Goal: Task Accomplishment & Management: Manage account settings

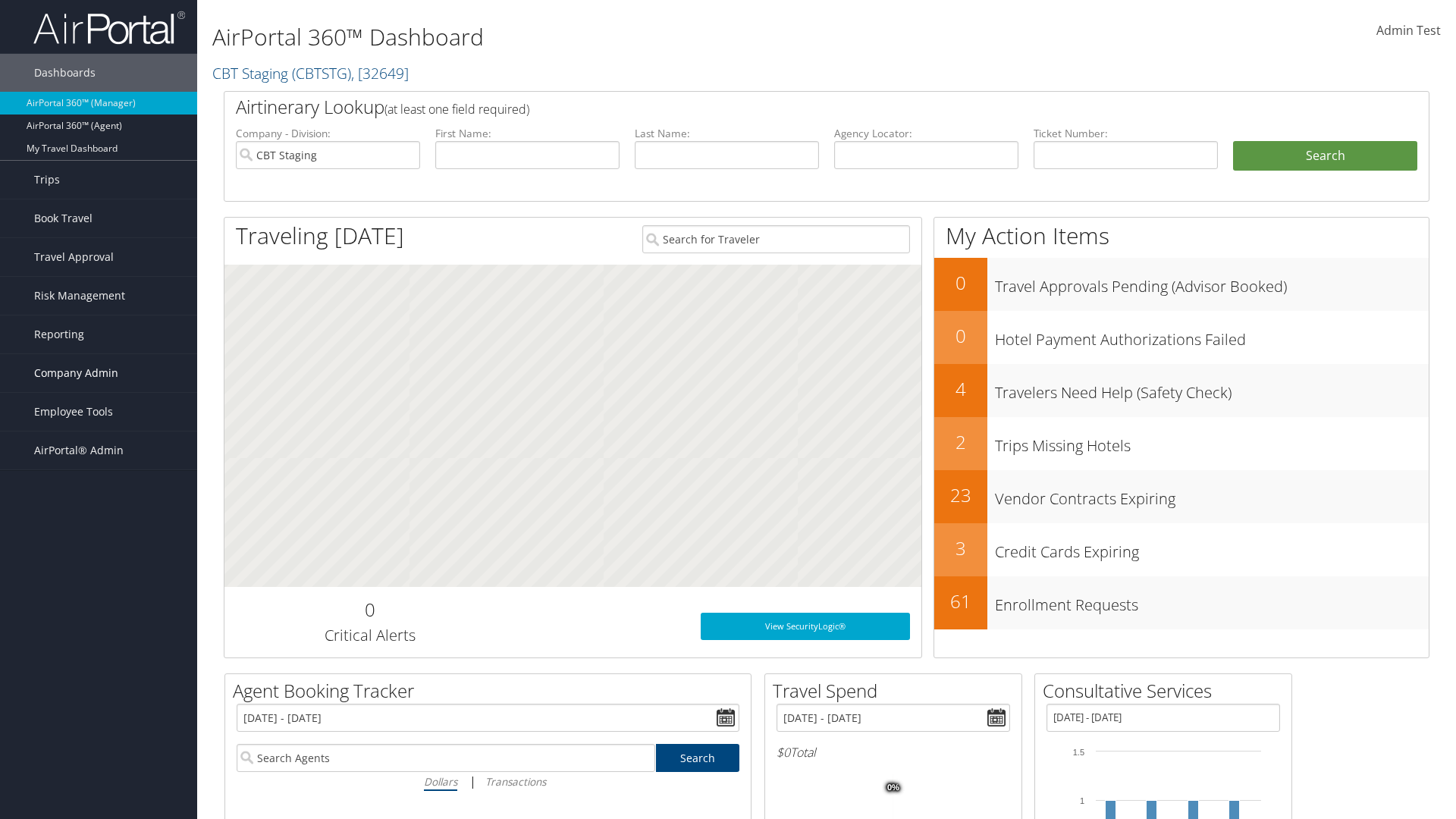
click at [98, 373] on span "Company Admin" at bounding box center [76, 373] width 85 height 38
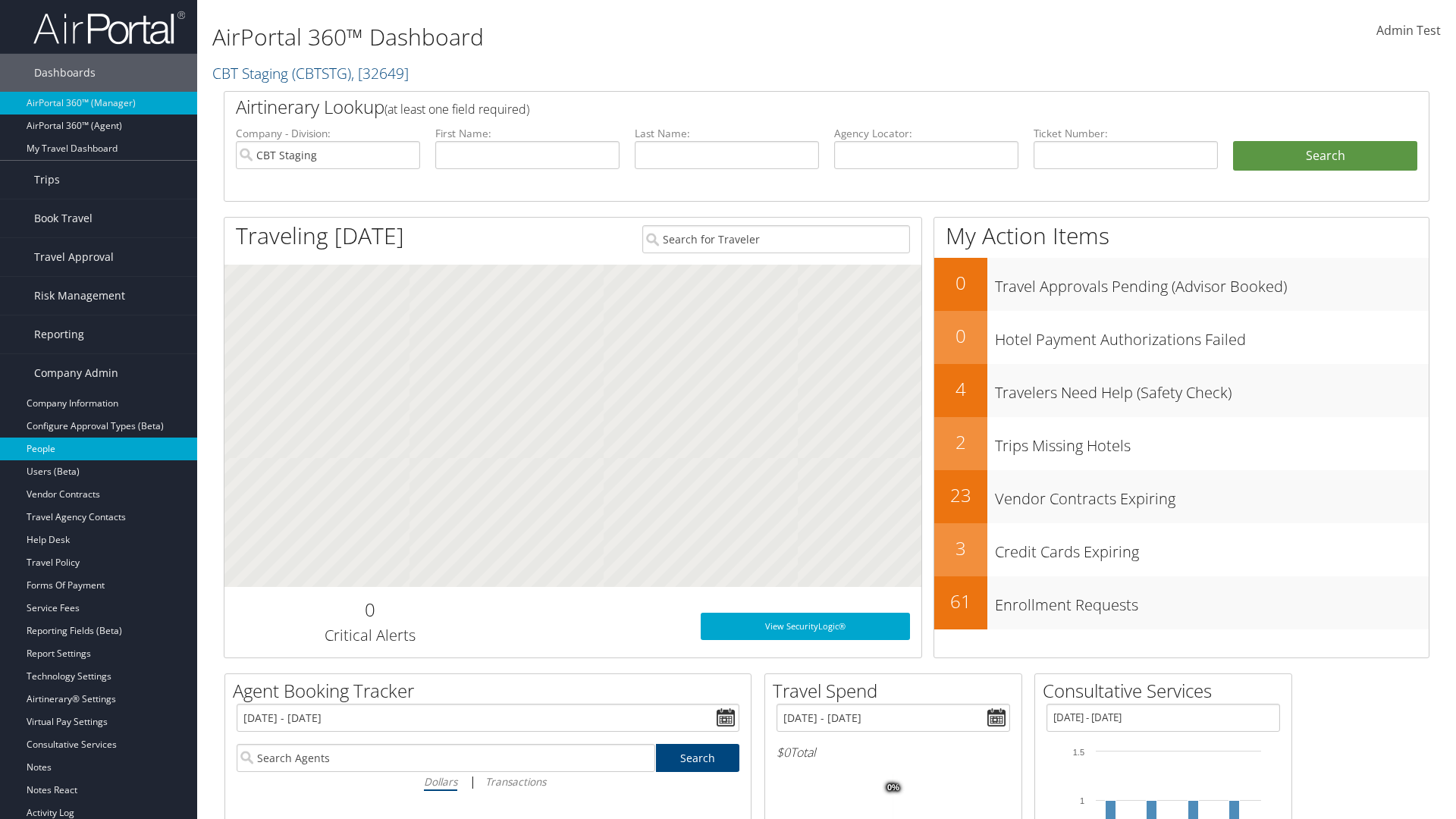
click at [98, 448] on link "People" at bounding box center [98, 448] width 197 height 23
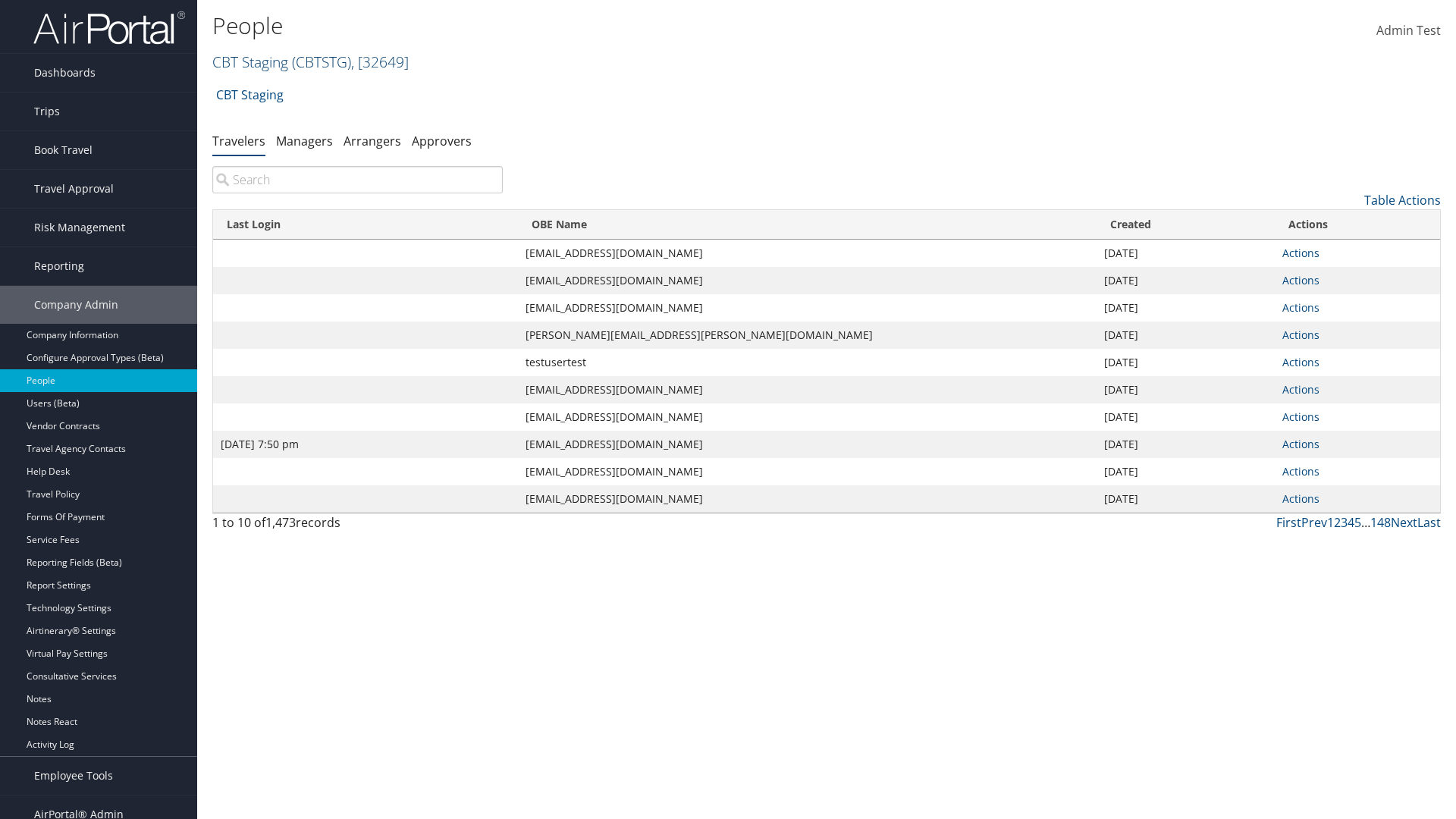
click at [251, 62] on link "CBT Staging ( CBTSTG ) , [ 32649 ]" at bounding box center [311, 62] width 197 height 21
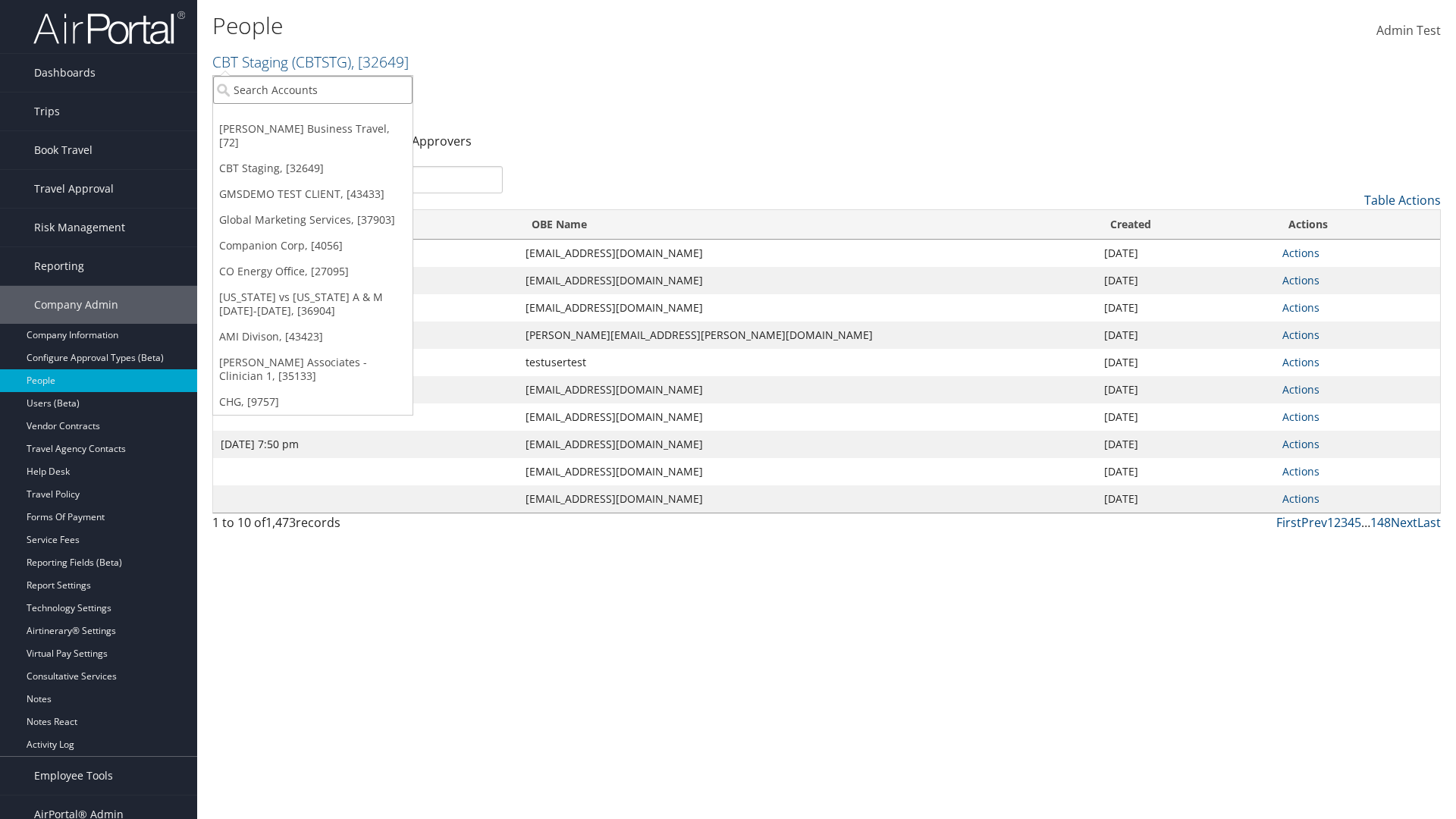
click at [312, 89] on input "search" at bounding box center [312, 89] width 200 height 28
type input "CBTSTG"
click at [312, 117] on div "CBT Staging (CBTSTG), [32649]" at bounding box center [312, 117] width 216 height 14
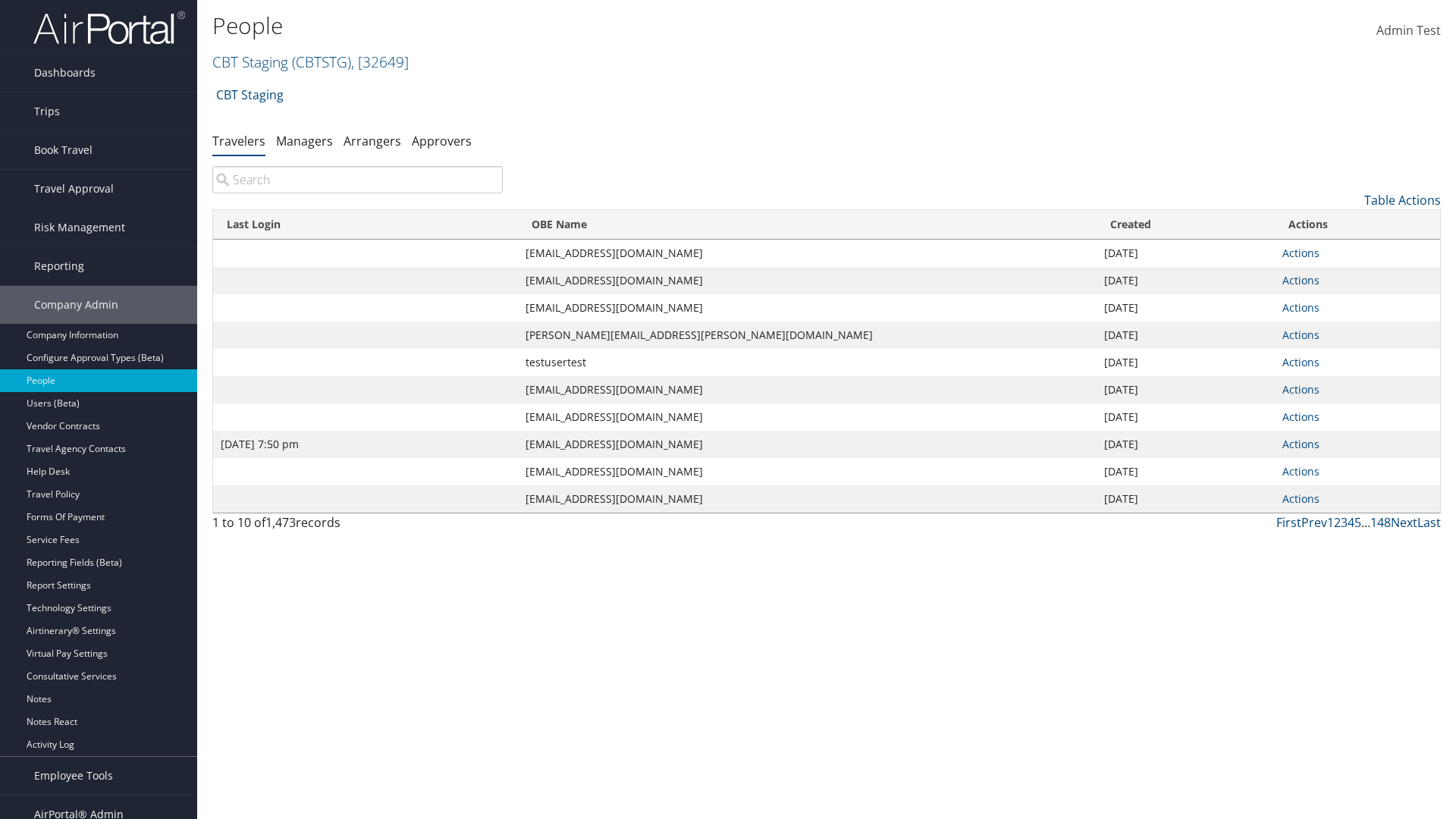
click at [357, 180] on input "search" at bounding box center [358, 179] width 290 height 27
type input "[DATE] 7:50 pm"
